Goal: Task Accomplishment & Management: Use online tool/utility

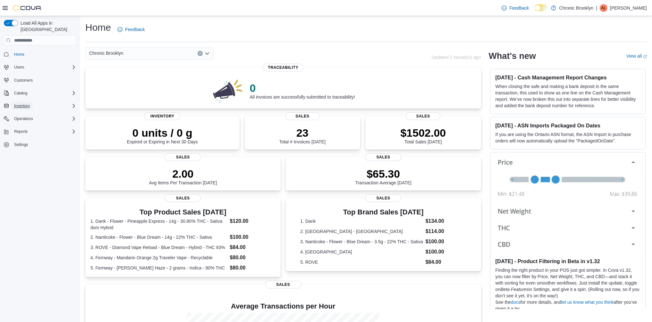
click at [29, 104] on span "Inventory" at bounding box center [22, 106] width 16 height 5
click at [52, 130] on span "Inventory Manager (Classic)" at bounding box center [36, 132] width 48 height 5
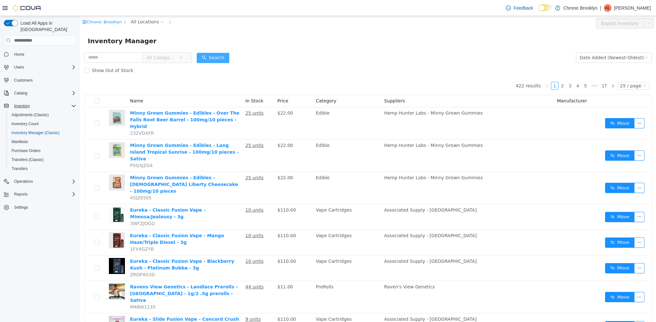
click at [224, 57] on button "Search" at bounding box center [213, 58] width 33 height 10
click at [135, 21] on span "All Locations" at bounding box center [145, 21] width 28 height 7
click at [151, 44] on span "All Locations" at bounding box center [152, 45] width 28 height 5
drag, startPoint x: 163, startPoint y: 58, endPoint x: 180, endPoint y: 29, distance: 33.5
click at [163, 58] on span "483 3rd Ave" at bounding box center [166, 56] width 45 height 5
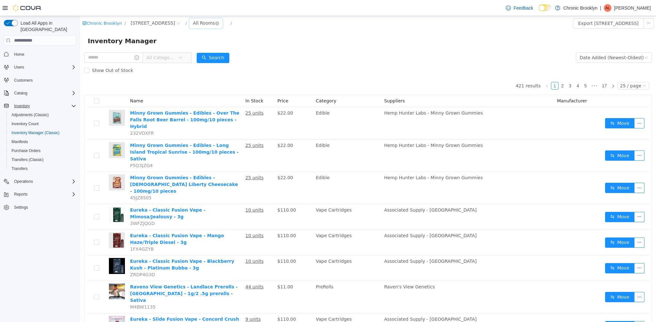
click at [189, 23] on div "All Rooms" at bounding box center [205, 23] width 33 height 10
click at [184, 49] on li "Sales Floor" at bounding box center [188, 46] width 38 height 10
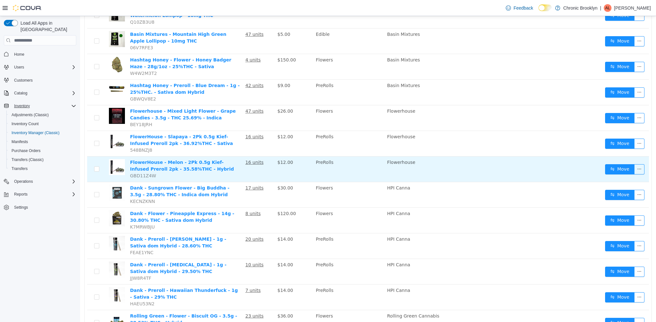
scroll to position [444, 0]
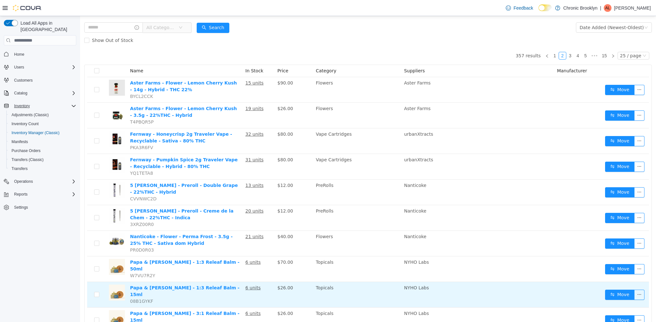
scroll to position [29, 0]
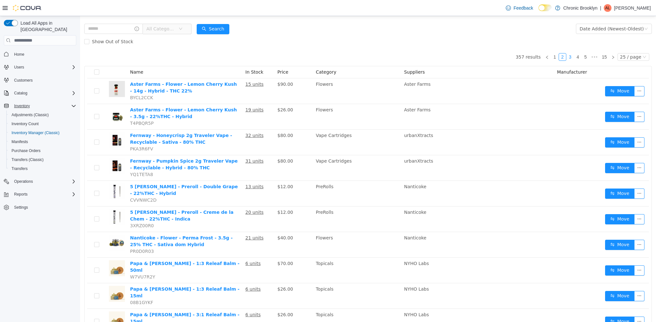
click at [567, 57] on link "3" at bounding box center [570, 57] width 7 height 7
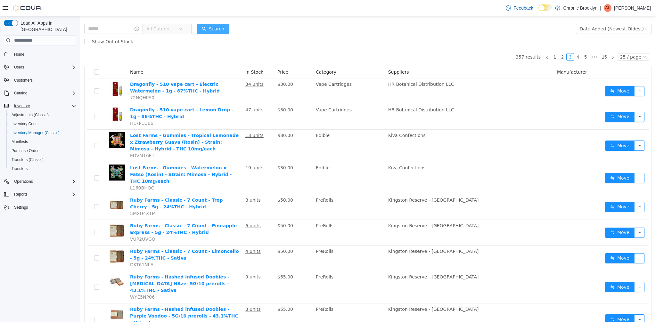
click at [229, 25] on button "Search" at bounding box center [213, 29] width 33 height 10
click at [229, 24] on button "Search" at bounding box center [213, 29] width 33 height 10
click at [229, 21] on div "Inventory Manager" at bounding box center [368, 12] width 576 height 21
click at [229, 29] on button "Search" at bounding box center [213, 29] width 33 height 10
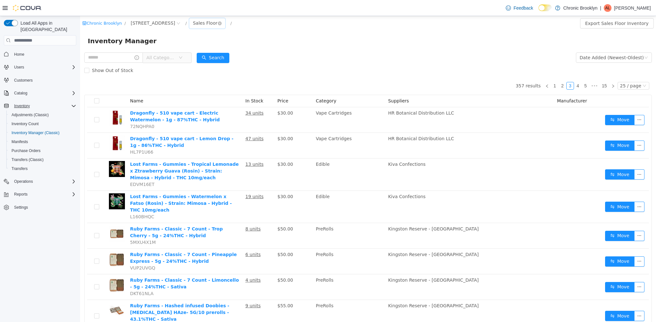
click at [193, 21] on div "Sales Floor" at bounding box center [205, 23] width 25 height 10
click at [191, 59] on li "Vault/Storage" at bounding box center [188, 57] width 38 height 10
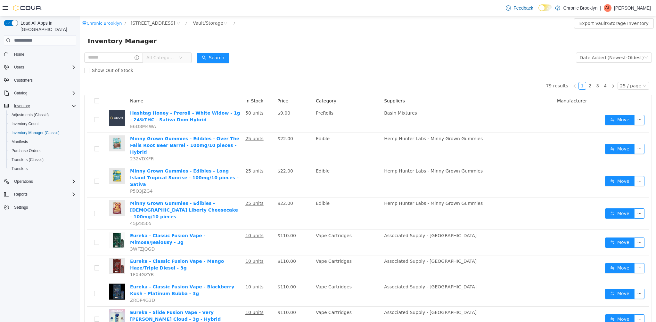
click at [165, 59] on span "All Categories" at bounding box center [160, 57] width 29 height 6
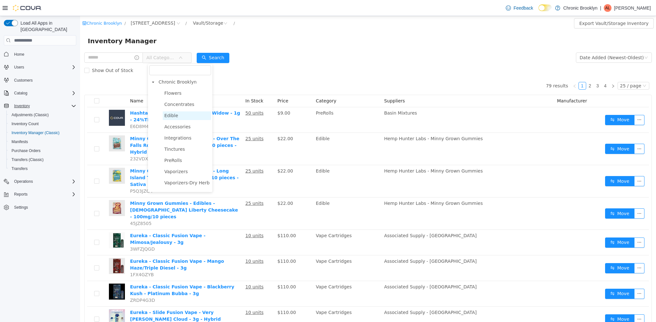
click at [169, 114] on span "Edible" at bounding box center [171, 115] width 14 height 5
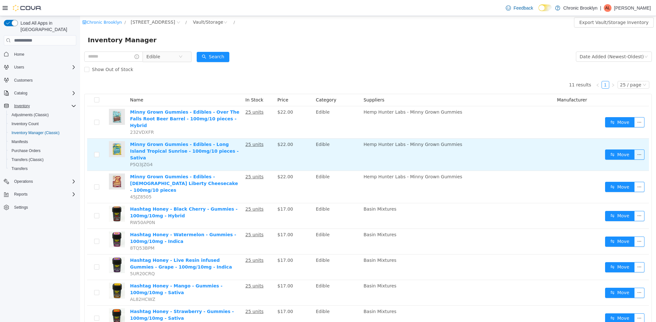
scroll to position [1, 0]
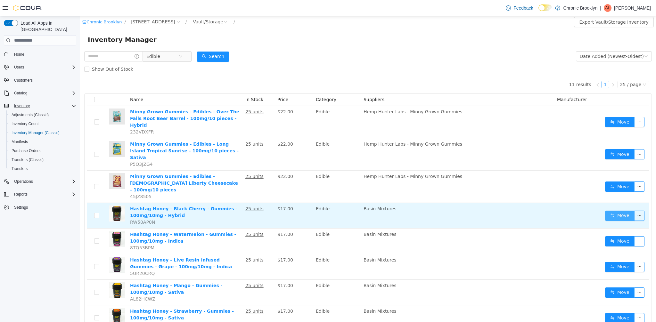
click at [616, 211] on button "Move" at bounding box center [619, 216] width 29 height 10
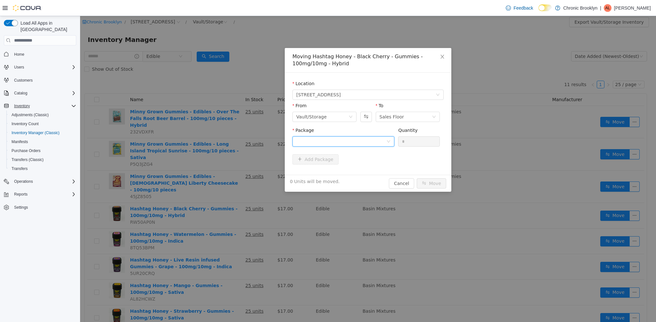
click at [380, 146] on div at bounding box center [341, 142] width 90 height 10
click at [336, 171] on li "HH-BCG-0825-001 Quantity : 25 Units" at bounding box center [344, 168] width 102 height 17
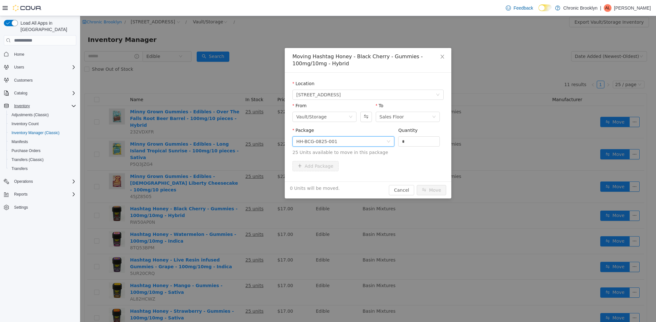
click at [388, 142] on span "Package HH-BCG-0825-001 Quantity * 25 Units available to move in this package" at bounding box center [368, 142] width 151 height 28
type input "**"
click at [433, 190] on button "Move" at bounding box center [431, 190] width 29 height 10
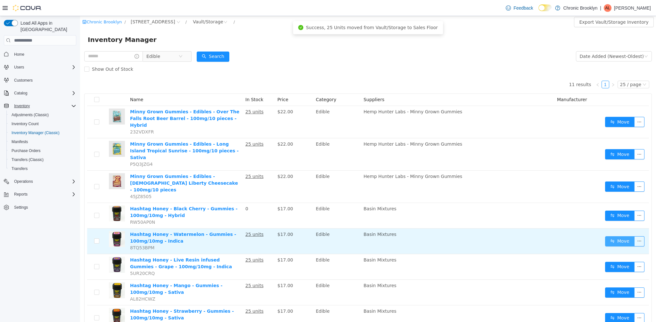
click at [622, 237] on button "Move" at bounding box center [619, 242] width 29 height 10
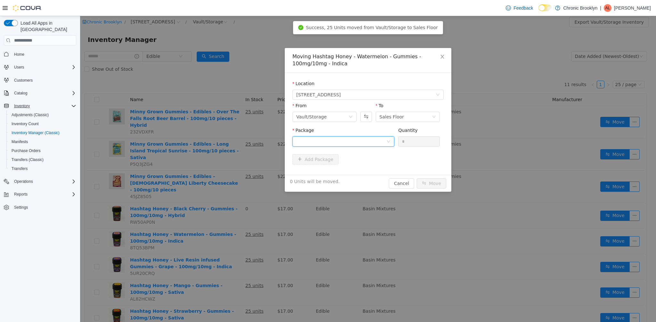
click at [349, 142] on div at bounding box center [341, 142] width 90 height 10
click at [336, 167] on li "HH-WAG-00825-001 Quantity : 25 Units" at bounding box center [344, 168] width 102 height 17
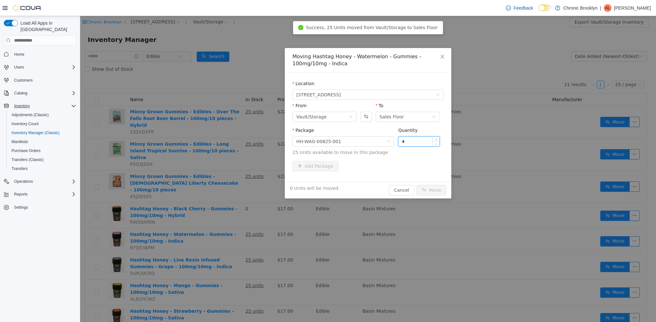
drag, startPoint x: 408, startPoint y: 143, endPoint x: 402, endPoint y: 143, distance: 6.7
click at [404, 143] on input "*" at bounding box center [419, 142] width 41 height 10
type input "**"
click at [438, 190] on button "Move" at bounding box center [431, 190] width 29 height 10
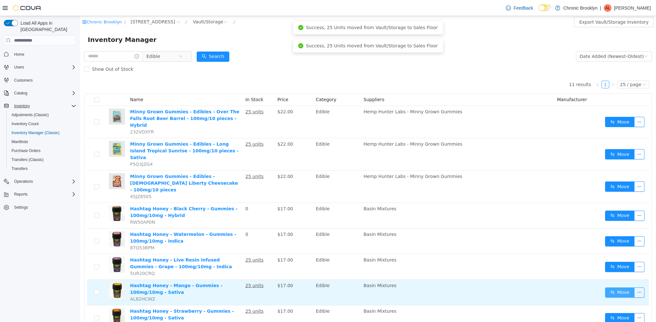
click at [616, 288] on button "Move" at bounding box center [619, 293] width 29 height 10
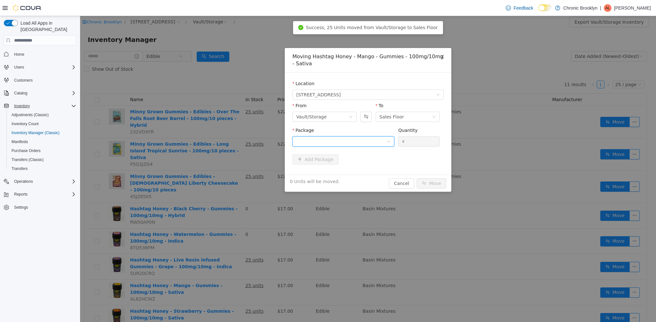
click at [381, 142] on div at bounding box center [341, 142] width 90 height 10
click at [356, 165] on li "HH-MGG-0825-001 Quantity : 25 Units" at bounding box center [344, 168] width 102 height 17
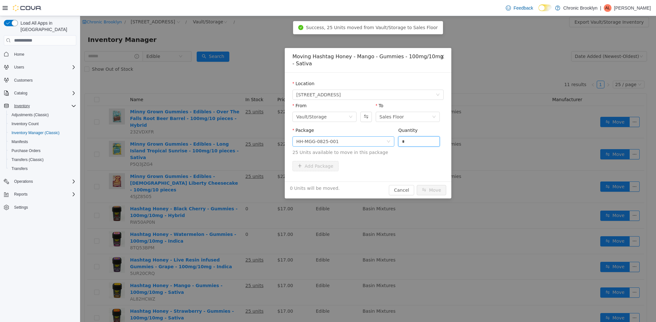
drag, startPoint x: 406, startPoint y: 143, endPoint x: 384, endPoint y: 138, distance: 22.7
click at [392, 141] on span "Package HH-MGG-0825-001 Quantity * 25 Units available to move in this package" at bounding box center [368, 142] width 151 height 28
type input "**"
click at [443, 190] on button "Move" at bounding box center [431, 190] width 29 height 10
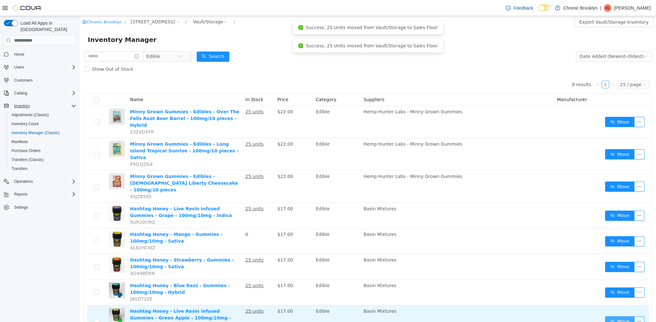
click at [614, 317] on button "Move" at bounding box center [619, 322] width 29 height 10
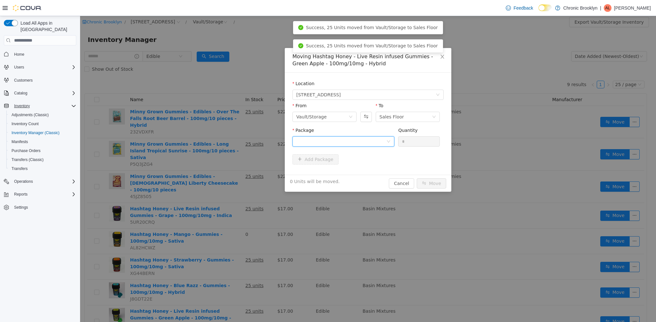
click at [383, 146] on div at bounding box center [341, 142] width 90 height 10
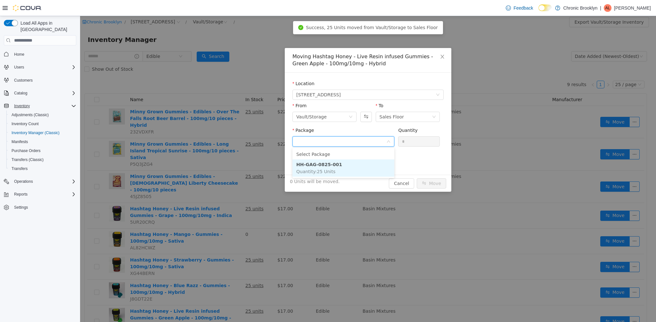
click at [365, 170] on li "HH-GAG-0825-001 Quantity : 25 Units" at bounding box center [344, 168] width 102 height 17
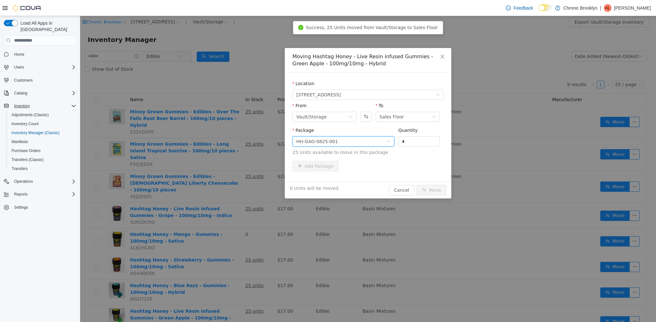
drag, startPoint x: 410, startPoint y: 140, endPoint x: 397, endPoint y: 143, distance: 13.2
click at [402, 142] on input "*" at bounding box center [419, 142] width 41 height 10
type input "**"
click at [437, 189] on button "Move" at bounding box center [431, 190] width 29 height 10
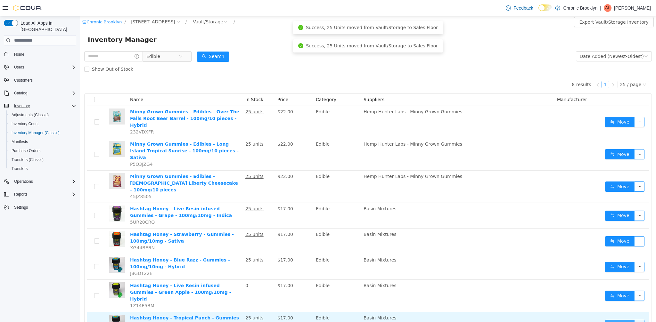
click at [620, 320] on button "Move" at bounding box center [619, 325] width 29 height 10
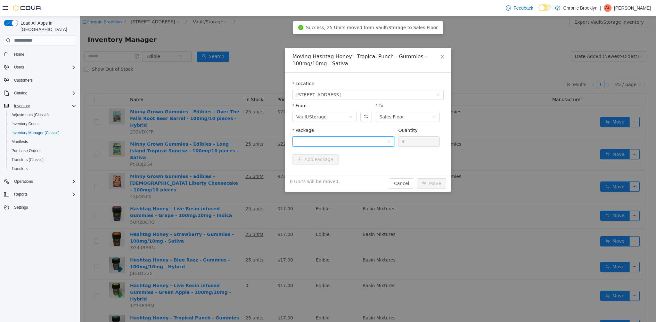
click at [382, 143] on div at bounding box center [341, 142] width 90 height 10
click at [338, 167] on li "HH-TRG-0825-001 Quantity : 25 Units" at bounding box center [344, 168] width 102 height 17
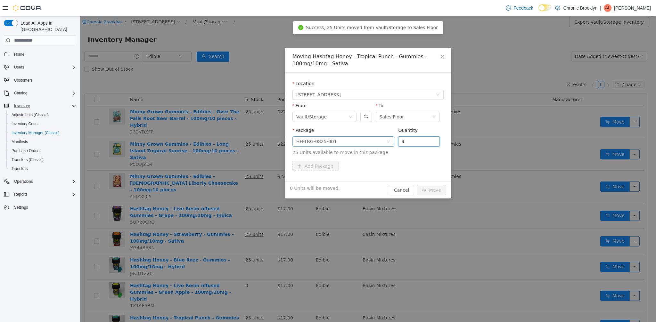
drag, startPoint x: 416, startPoint y: 140, endPoint x: 363, endPoint y: 139, distance: 52.3
click at [385, 141] on span "Package HH-TRG-0825-001 Quantity * 25 Units available to move in this package" at bounding box center [368, 142] width 151 height 28
type input "**"
click at [421, 193] on button "Move" at bounding box center [431, 190] width 29 height 10
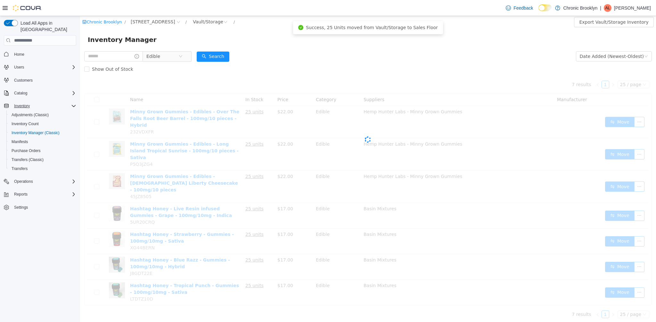
scroll to position [0, 0]
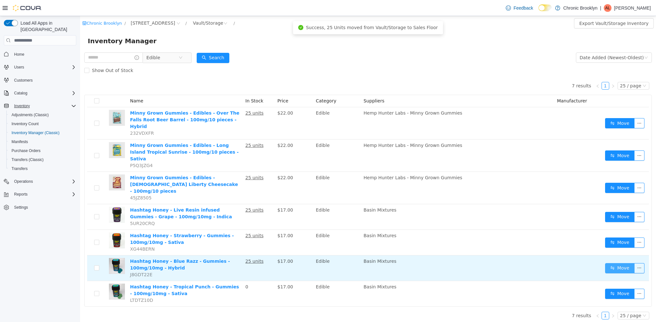
click at [619, 263] on button "Move" at bounding box center [619, 268] width 29 height 10
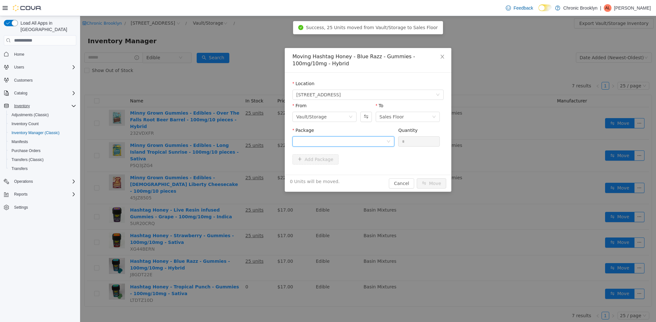
click at [344, 137] on div at bounding box center [341, 142] width 90 height 10
drag, startPoint x: 329, startPoint y: 165, endPoint x: 334, endPoint y: 163, distance: 5.5
click at [329, 165] on strong "HH-BRG-0825-001" at bounding box center [319, 164] width 46 height 5
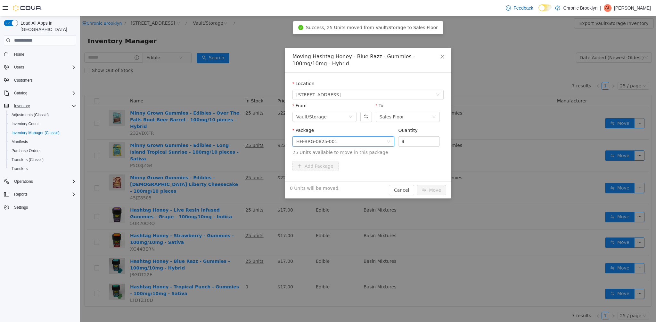
drag, startPoint x: 402, startPoint y: 143, endPoint x: 396, endPoint y: 143, distance: 6.4
click at [396, 143] on div "Package HH-BRG-0825-001 Quantity * 25 Units available to move in this package" at bounding box center [368, 141] width 151 height 29
type input "**"
click at [438, 192] on button "Move" at bounding box center [431, 190] width 29 height 10
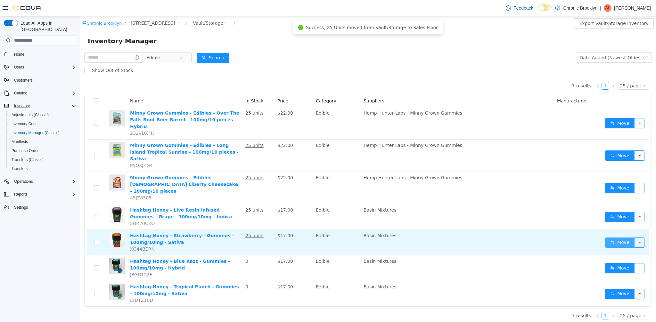
click at [620, 238] on button "Move" at bounding box center [619, 243] width 29 height 10
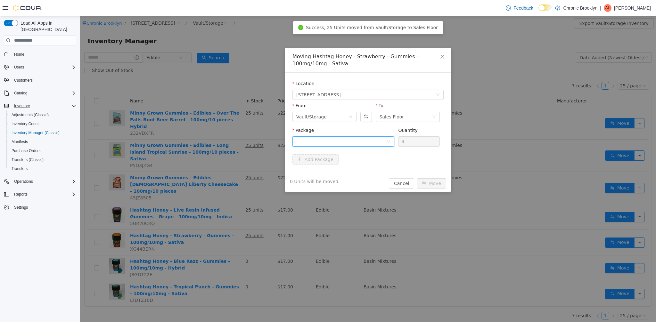
click at [330, 144] on div at bounding box center [341, 142] width 90 height 10
click at [327, 169] on span "Quantity : 25 Units" at bounding box center [315, 171] width 39 height 5
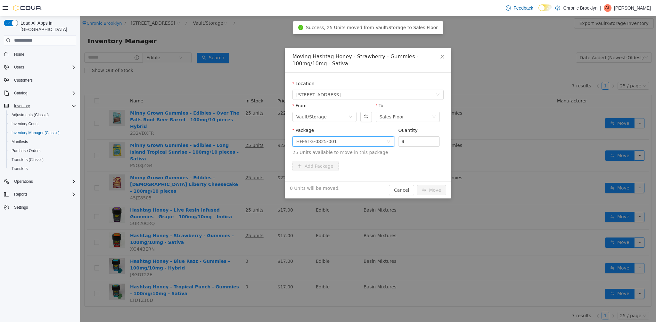
drag, startPoint x: 411, startPoint y: 144, endPoint x: 379, endPoint y: 146, distance: 32.5
click at [388, 146] on span "Package HH-STG-0825-001 Quantity * 25 Units available to move in this package" at bounding box center [368, 142] width 151 height 28
type input "**"
click at [435, 187] on button "Move" at bounding box center [431, 190] width 29 height 10
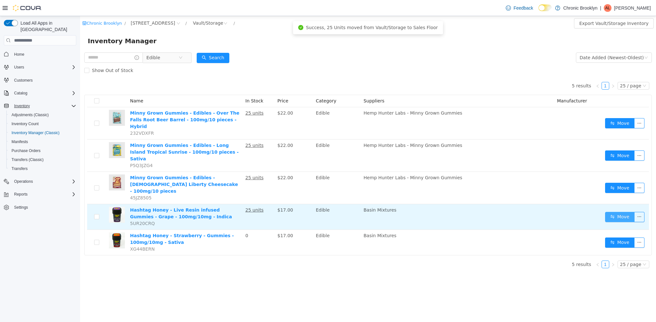
click at [630, 212] on button "Move" at bounding box center [619, 217] width 29 height 10
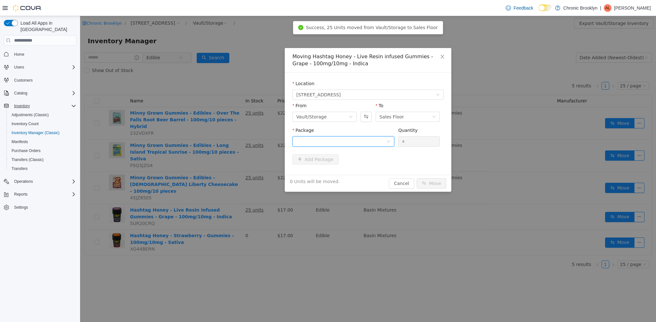
click at [345, 141] on div at bounding box center [341, 142] width 90 height 10
click at [346, 174] on li "HH-GR-0225-001 Quantity : 25 Units" at bounding box center [344, 168] width 102 height 17
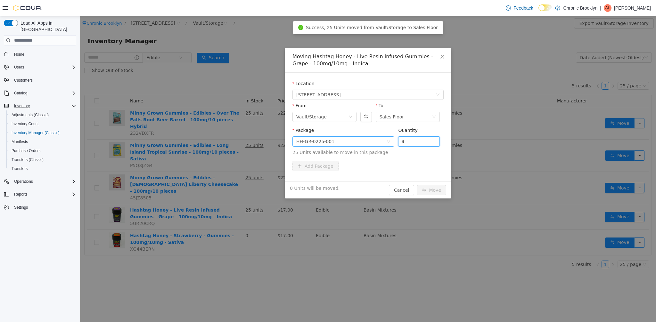
drag, startPoint x: 412, startPoint y: 144, endPoint x: 379, endPoint y: 144, distance: 33.3
click at [385, 143] on span "Package HH-GR-0225-001 Quantity * 25 Units available to move in this package" at bounding box center [368, 142] width 151 height 28
type input "**"
click at [428, 188] on button "Move" at bounding box center [431, 190] width 29 height 10
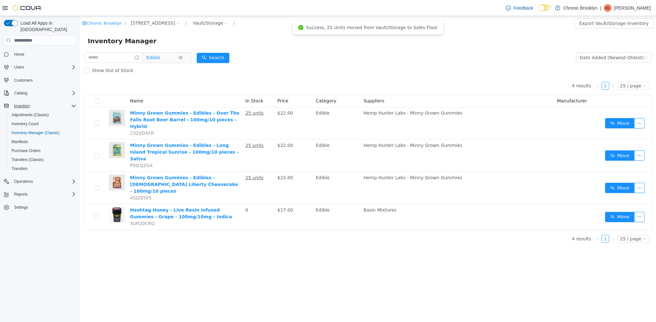
click at [179, 58] on span "Edible" at bounding box center [162, 58] width 32 height 10
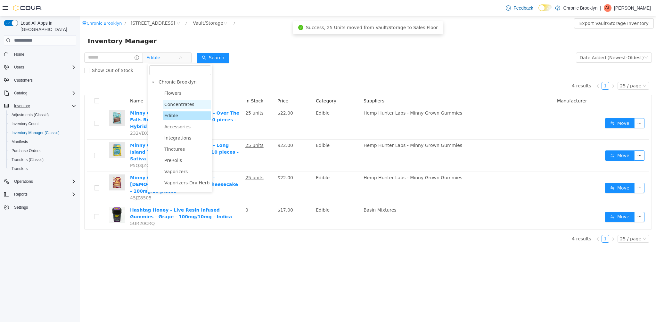
click at [182, 103] on span "Concentrates" at bounding box center [179, 104] width 30 height 5
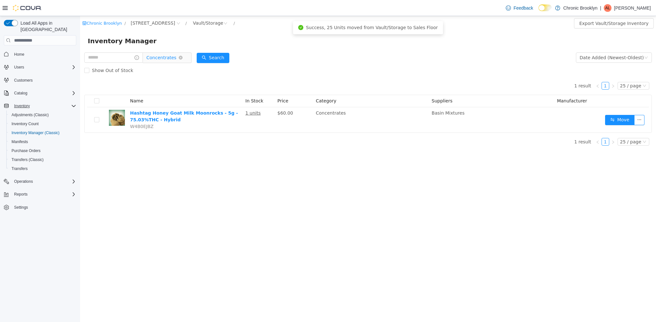
click at [167, 62] on span "Concentrates" at bounding box center [165, 58] width 44 height 10
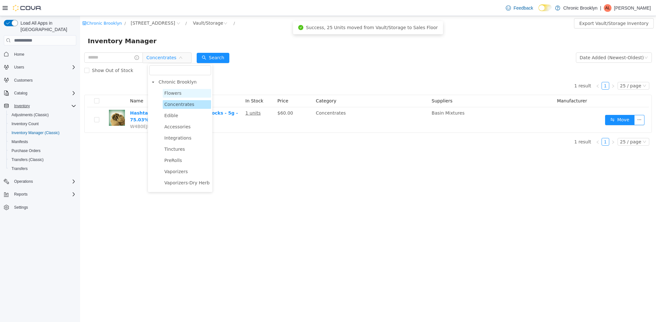
click at [175, 97] on span "Flowers" at bounding box center [187, 93] width 48 height 9
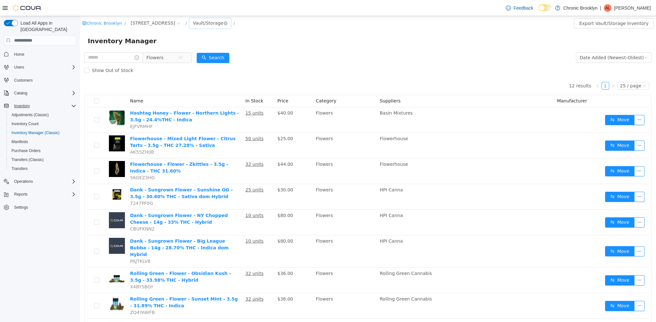
click at [193, 22] on div "Vault/Storage" at bounding box center [208, 23] width 30 height 10
click at [183, 49] on li "Sales Floor" at bounding box center [188, 46] width 39 height 10
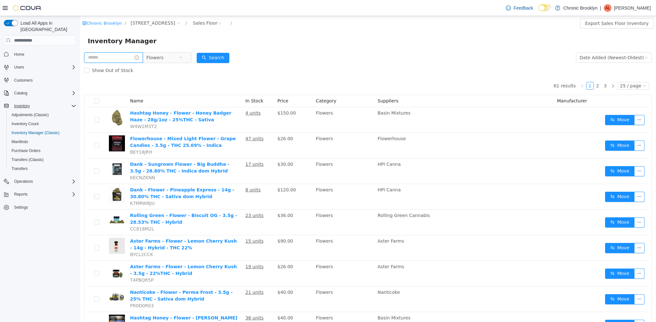
click at [114, 58] on input "text" at bounding box center [113, 58] width 59 height 10
type input "*********"
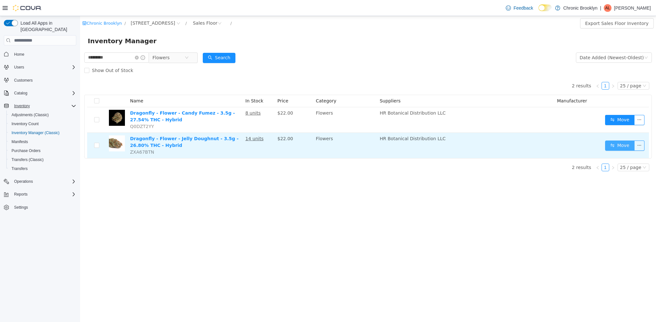
click at [628, 146] on button "Move" at bounding box center [619, 146] width 29 height 10
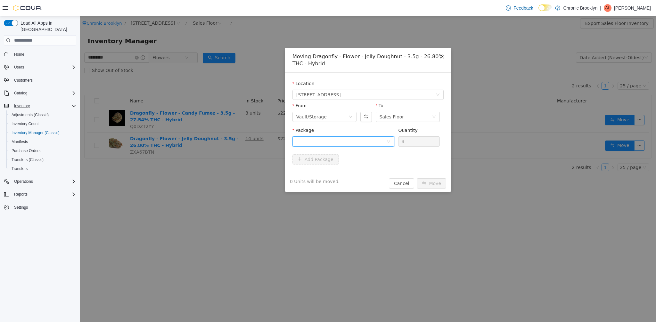
click at [367, 141] on div at bounding box center [341, 142] width 90 height 10
click at [350, 166] on strong "NYDRGMF-20250429-009" at bounding box center [327, 164] width 63 height 5
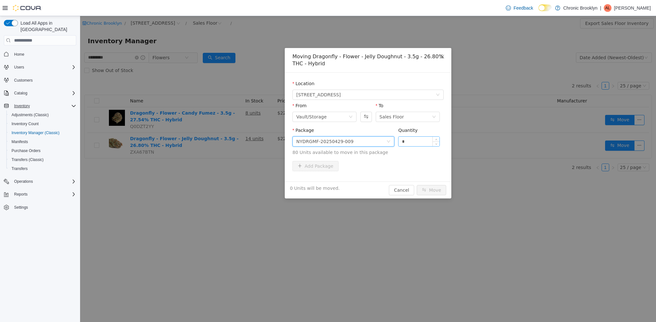
drag, startPoint x: 406, startPoint y: 142, endPoint x: 399, endPoint y: 142, distance: 7.7
click at [399, 142] on input "*" at bounding box center [419, 142] width 41 height 10
type input "**"
click at [427, 190] on button "Move" at bounding box center [431, 190] width 29 height 10
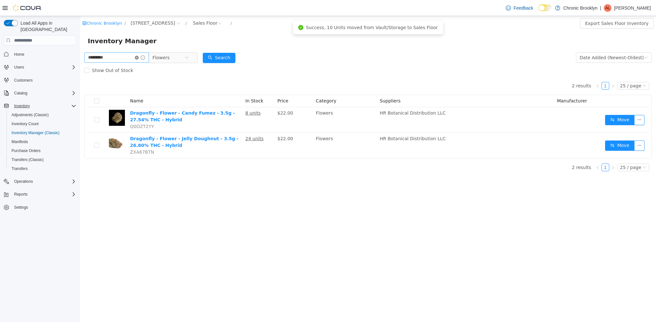
click at [139, 58] on icon "icon: close-circle" at bounding box center [137, 58] width 4 height 4
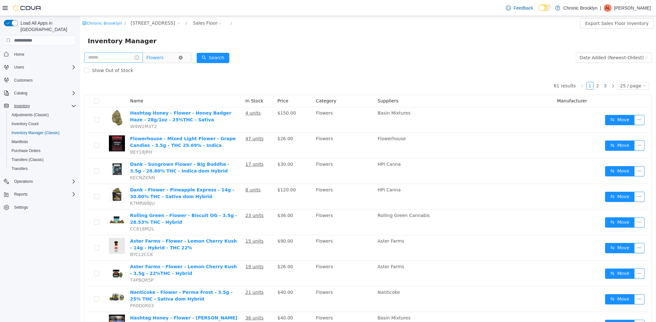
click at [183, 58] on icon "icon: close-circle" at bounding box center [181, 58] width 4 height 4
